Goal: Task Accomplishment & Management: Manage account settings

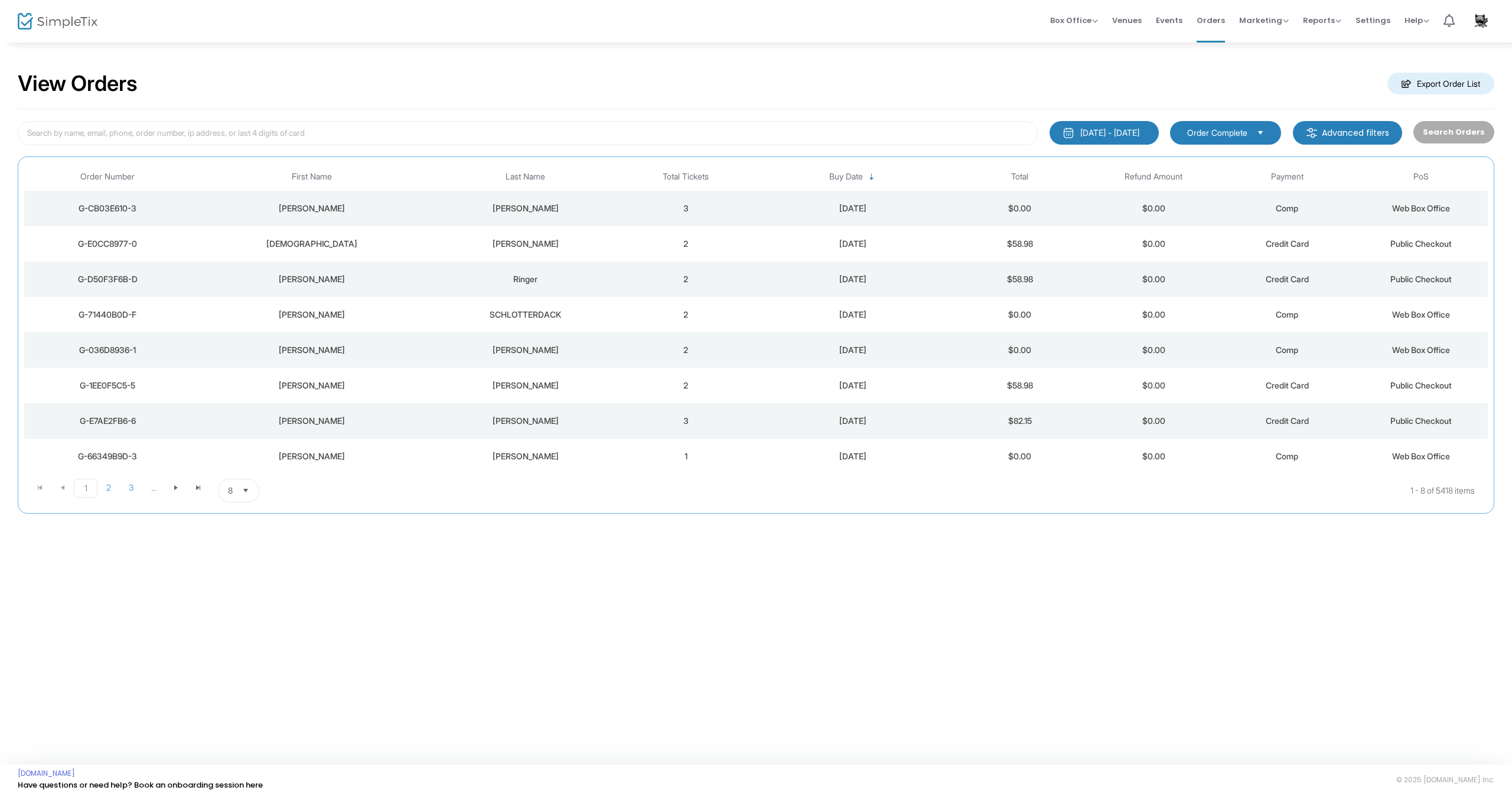
click at [312, 277] on div "[PERSON_NAME]" at bounding box center [311, 279] width 234 height 12
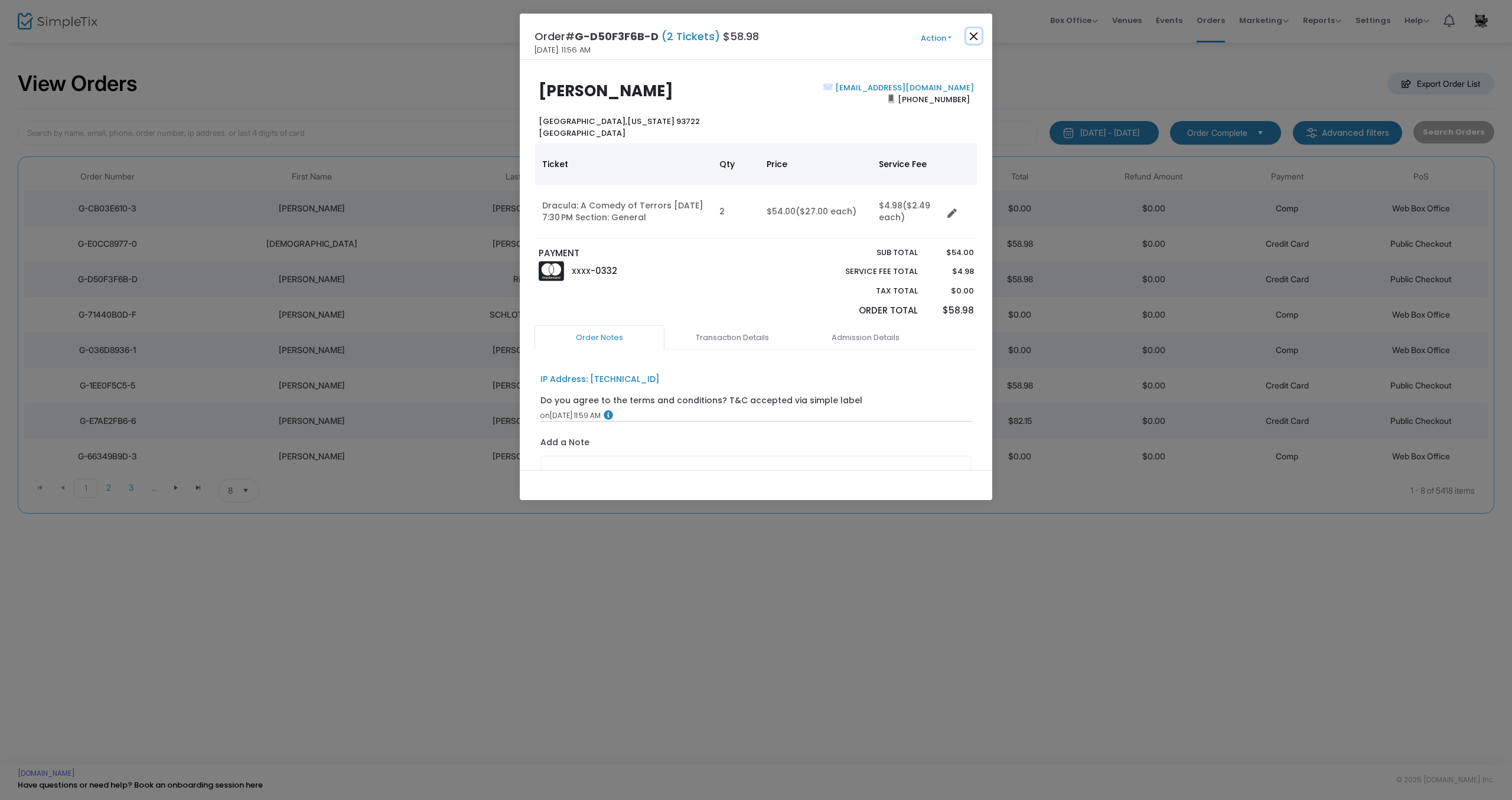
click at [971, 34] on button "Close" at bounding box center [974, 36] width 15 height 15
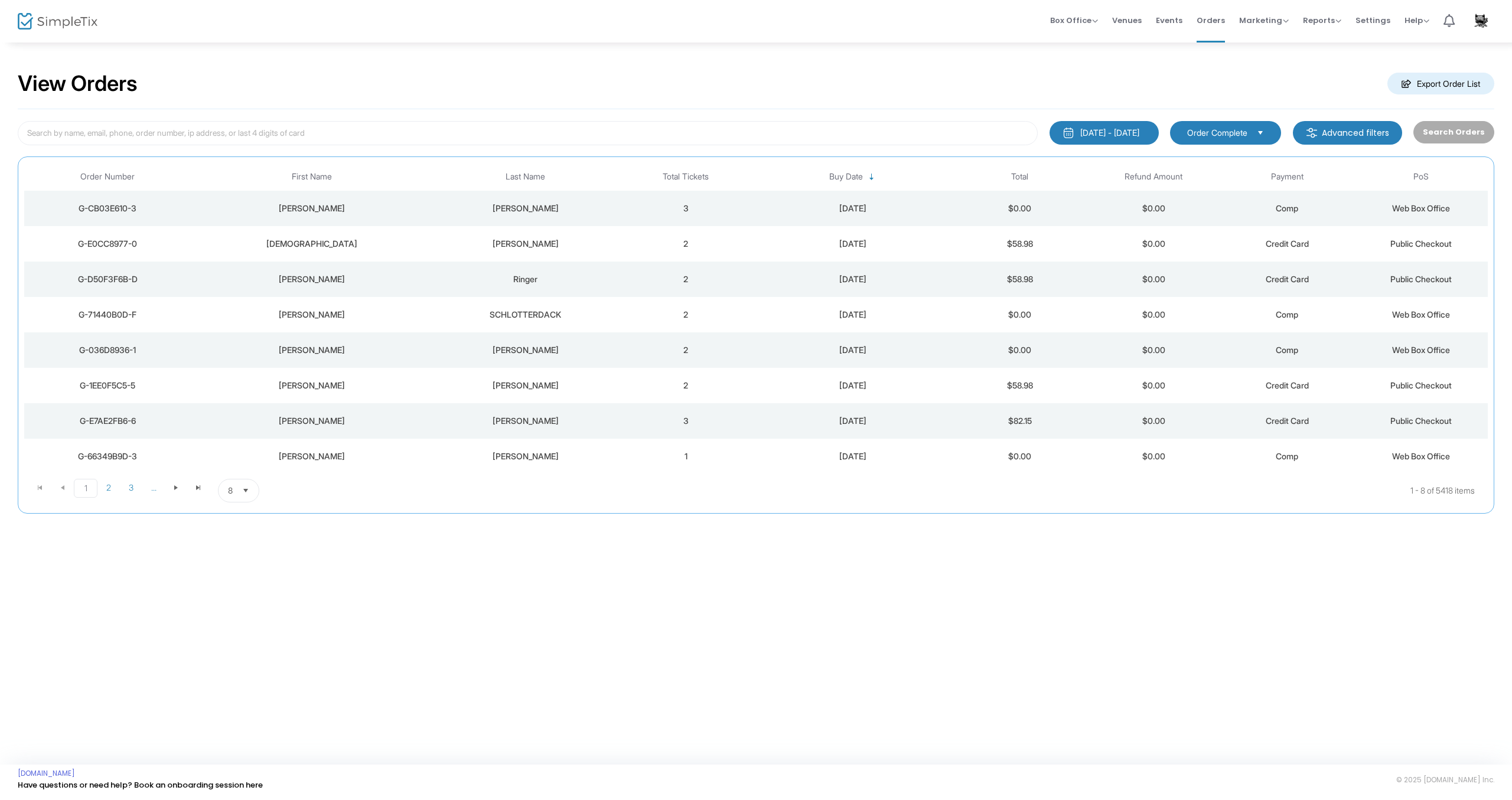
click at [539, 247] on div "[PERSON_NAME]" at bounding box center [525, 244] width 181 height 12
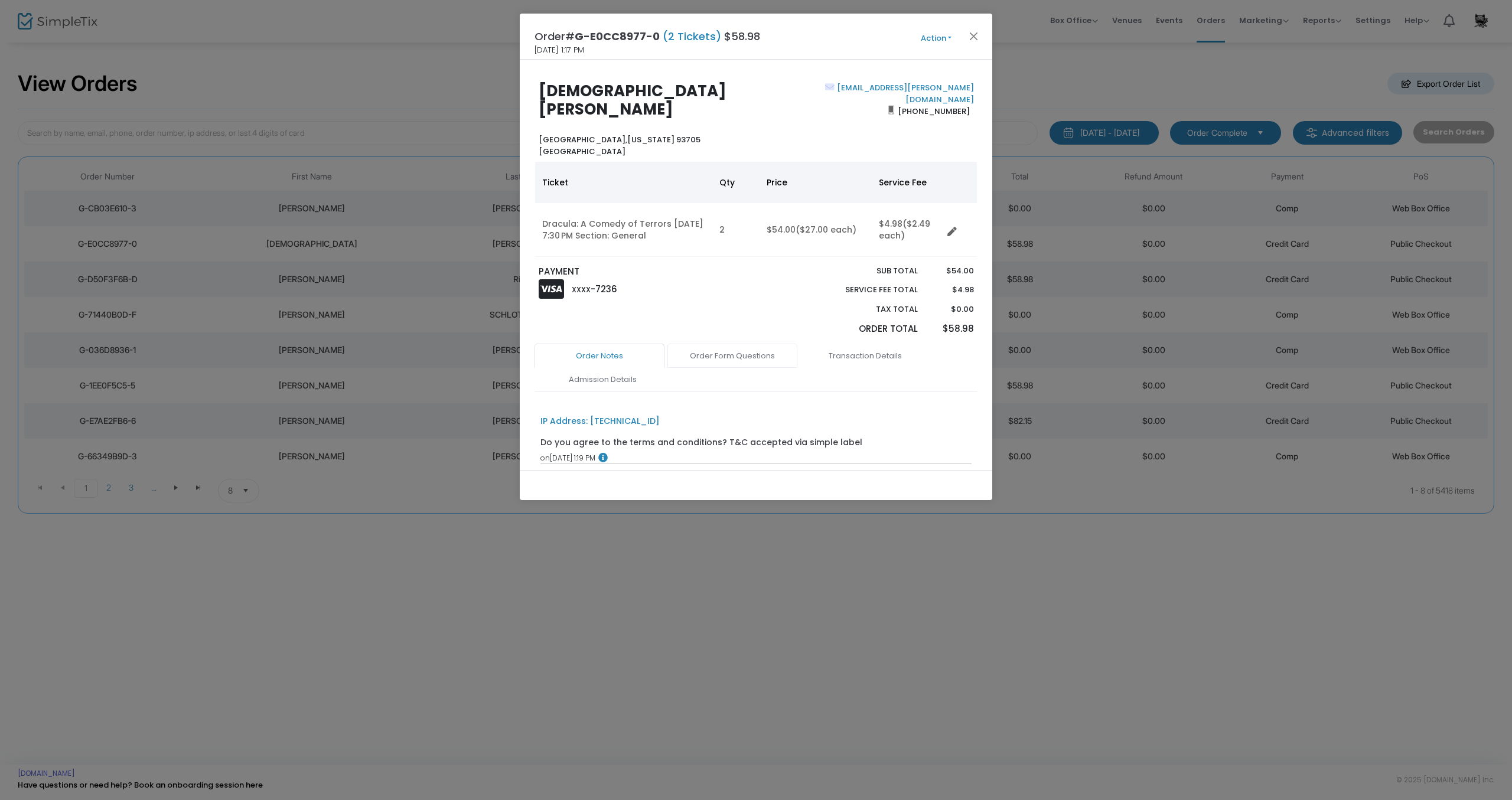
click at [733, 344] on link "Order Form Questions" at bounding box center [732, 356] width 130 height 25
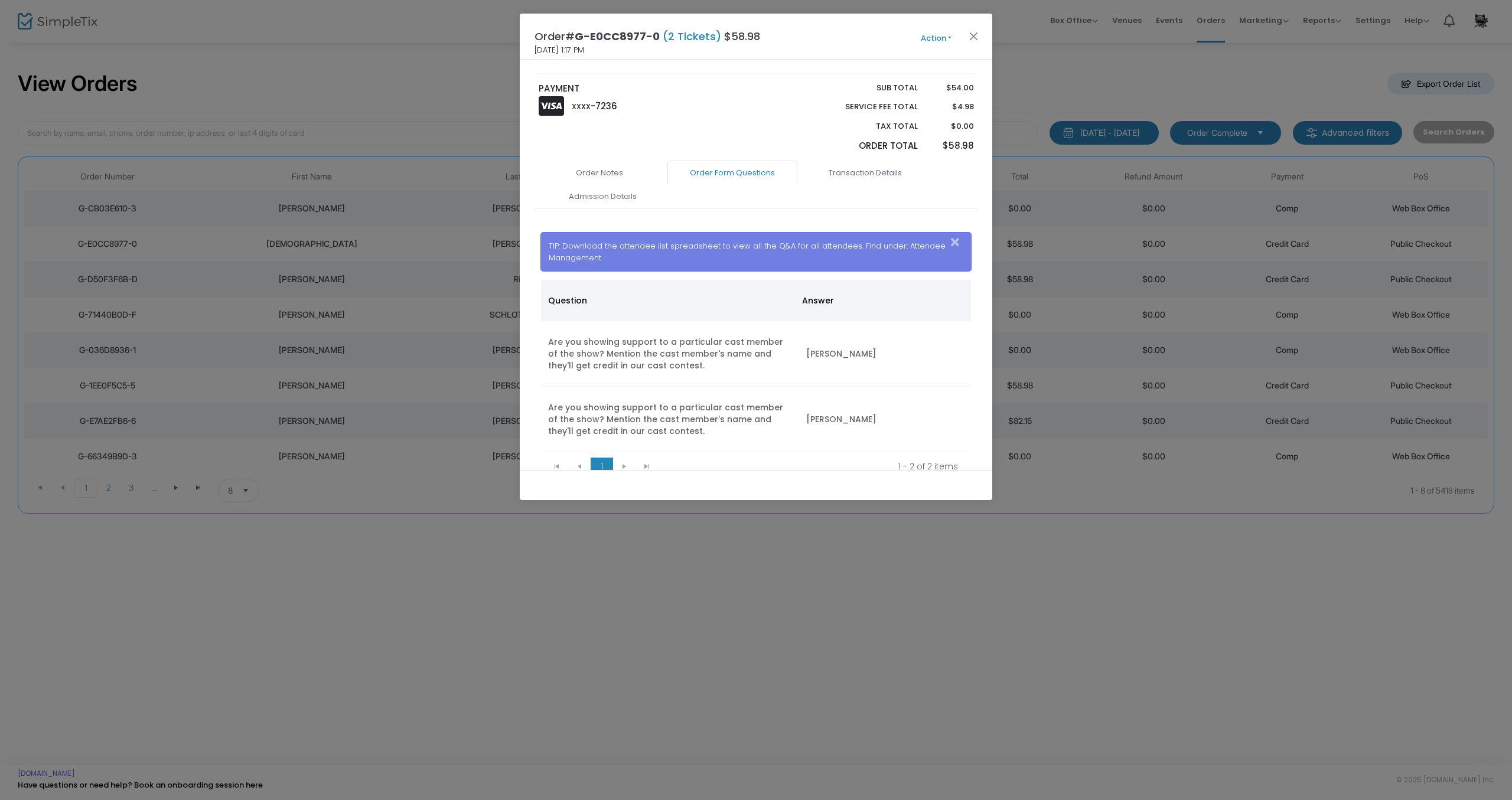
scroll to position [205, 0]
